Goal: Task Accomplishment & Management: Use online tool/utility

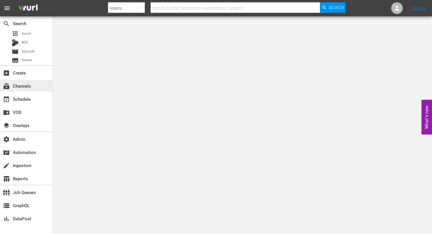
click at [33, 87] on div "subscriptions Channels" at bounding box center [26, 86] width 52 height 12
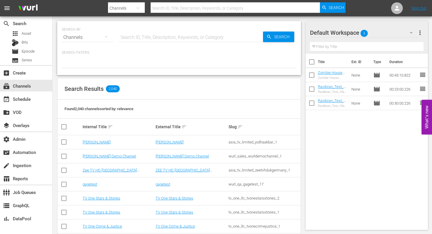
click at [134, 37] on input "text" at bounding box center [191, 37] width 144 height 14
type input "amc_all"
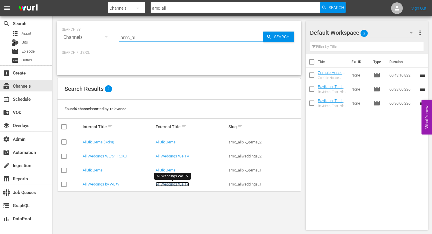
click at [167, 185] on link "All Weddings We TV" at bounding box center [173, 184] width 34 height 4
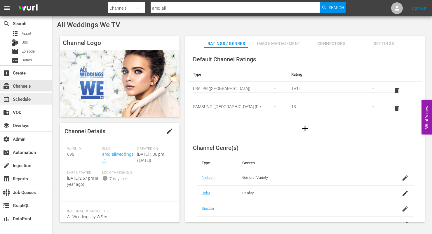
click at [23, 98] on div "event_available Schedule" at bounding box center [16, 98] width 33 height 5
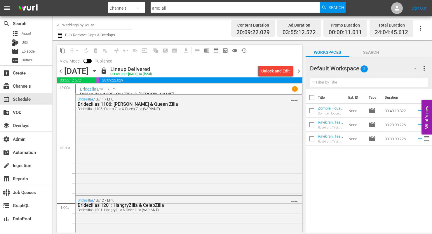
click at [298, 72] on span "chevron_right" at bounding box center [298, 71] width 7 height 7
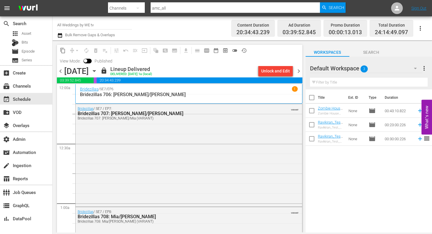
click at [284, 73] on div "Unlock and Edit" at bounding box center [276, 71] width 29 height 11
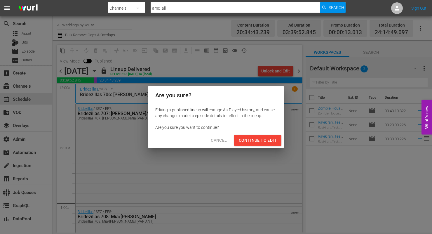
click at [262, 141] on span "Continue to Edit" at bounding box center [258, 140] width 38 height 7
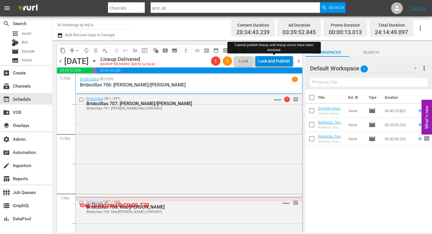
click at [273, 60] on div "Lock and Publish" at bounding box center [275, 61] width 32 height 11
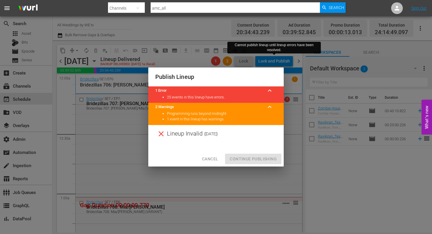
click at [212, 159] on span "Cancel" at bounding box center [210, 158] width 16 height 7
